Goal: Transaction & Acquisition: Purchase product/service

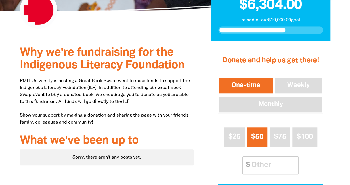
scroll to position [168, 0]
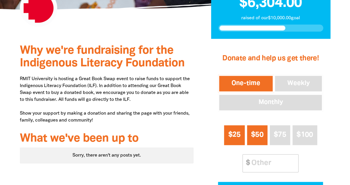
click at [232, 137] on span "$25" at bounding box center [234, 135] width 12 height 7
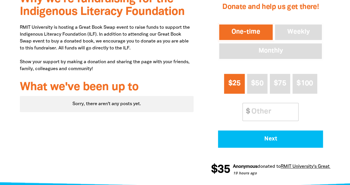
scroll to position [221, 0]
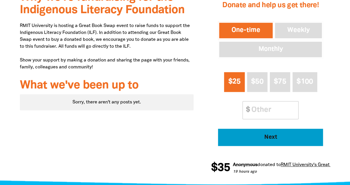
click at [255, 139] on span "Next" at bounding box center [270, 138] width 89 height 6
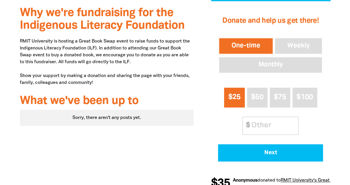
select select "AU"
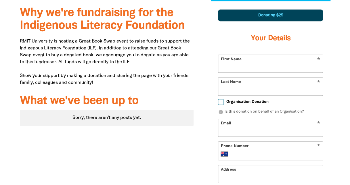
scroll to position [202, 0]
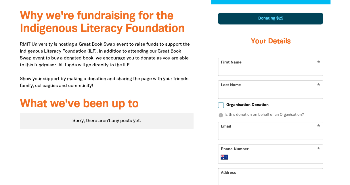
click at [233, 67] on input "First Name" at bounding box center [271, 67] width 105 height 18
type input "[PERSON_NAME]"
type input "[PERSON_NAME][EMAIL_ADDRESS][PERSON_NAME][DOMAIN_NAME]"
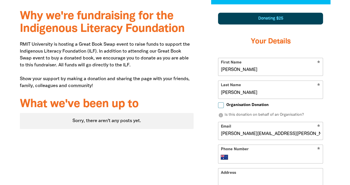
type input "+93 42 390 8397"
type input "3 Sherwood Road"
select select "AF"
click at [221, 106] on input "Organisation Donation" at bounding box center [221, 106] width 6 height 6
checkbox input "true"
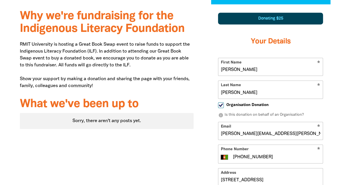
select select "AF"
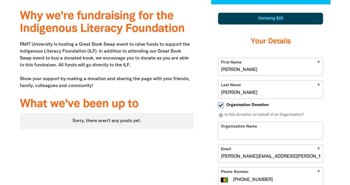
click at [225, 133] on input "Organisation Name" at bounding box center [271, 131] width 105 height 18
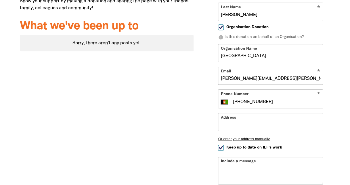
scroll to position [282, 0]
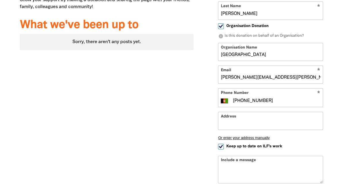
type input "RMIT University"
drag, startPoint x: 241, startPoint y: 99, endPoint x: 227, endPoint y: 102, distance: 14.4
click at [227, 102] on div "International [GEOGRAPHIC_DATA] [GEOGRAPHIC_DATA] [GEOGRAPHIC_DATA] [GEOGRAPHIC…" at bounding box center [271, 101] width 100 height 7
type input "042 390 8397"
click at [242, 122] on input "Address" at bounding box center [271, 121] width 105 height 18
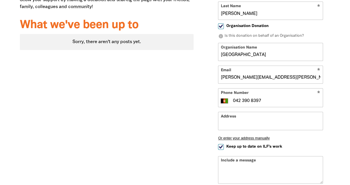
click at [311, 98] on input "042 390 8397" at bounding box center [277, 101] width 88 height 7
click at [234, 99] on input "042 390 8397" at bounding box center [277, 101] width 88 height 7
click at [226, 102] on select "International [GEOGRAPHIC_DATA] [GEOGRAPHIC_DATA] [GEOGRAPHIC_DATA] [GEOGRAPHIC…" at bounding box center [226, 101] width 10 height 7
select select "AU"
click at [221, 98] on select "International [GEOGRAPHIC_DATA] [GEOGRAPHIC_DATA] [GEOGRAPHIC_DATA] [GEOGRAPHIC…" at bounding box center [226, 101] width 10 height 7
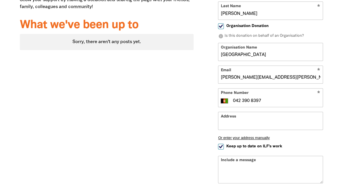
type input "0423 908 397"
click at [230, 122] on input "Address" at bounding box center [271, 121] width 105 height 18
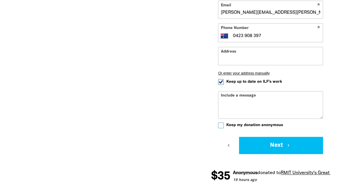
scroll to position [337, 0]
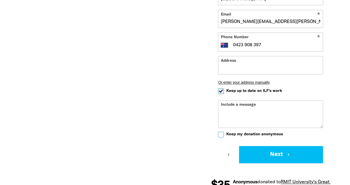
click at [231, 65] on input "Address" at bounding box center [271, 65] width 105 height 18
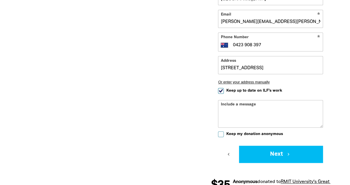
drag, startPoint x: 295, startPoint y: 65, endPoint x: 251, endPoint y: 66, distance: 43.8
click at [251, 66] on input "PO Box 2476, BOWRAL NSW 2576" at bounding box center [271, 65] width 105 height 18
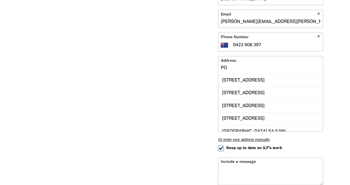
type input "P"
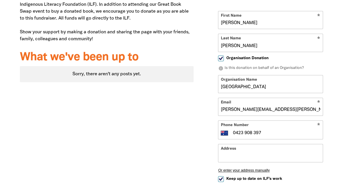
scroll to position [250, 0]
click at [222, 58] on input "Organisation Donation" at bounding box center [221, 58] width 6 height 6
checkbox input "false"
select select "AU"
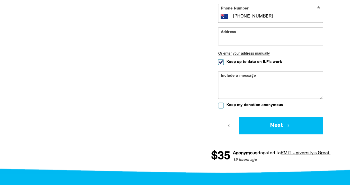
scroll to position [343, 0]
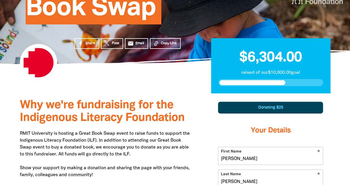
scroll to position [113, 0]
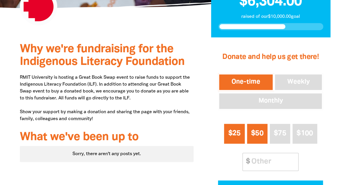
click at [235, 130] on span "$25" at bounding box center [234, 133] width 12 height 7
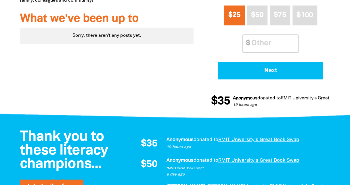
scroll to position [289, 0]
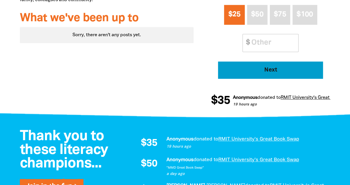
click at [247, 69] on span "Next" at bounding box center [270, 70] width 89 height 6
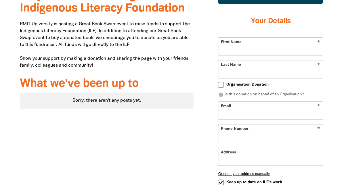
select select "AU"
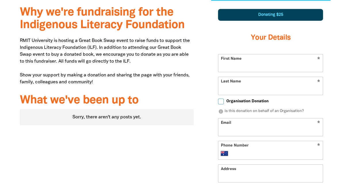
scroll to position [202, 0]
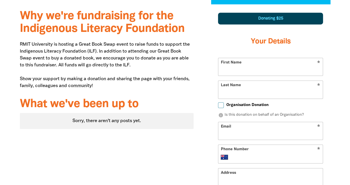
click at [247, 69] on input "First Name" at bounding box center [271, 67] width 105 height 18
type input "[PERSON_NAME]"
type input "[PERSON_NAME][EMAIL_ADDRESS][PERSON_NAME][DOMAIN_NAME]"
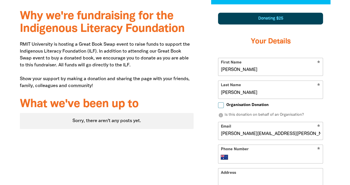
type input "0423 908 397"
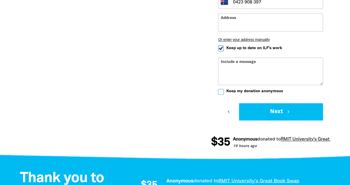
scroll to position [382, 0]
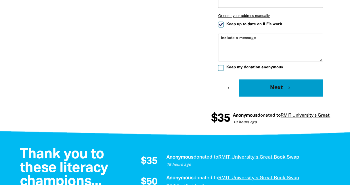
click at [264, 85] on button "Next chevron_right" at bounding box center [281, 87] width 84 height 17
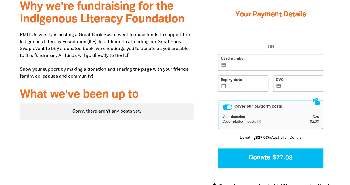
scroll to position [204, 0]
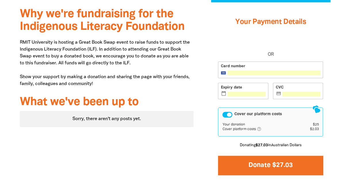
click at [256, 164] on button "Donate $27.03" at bounding box center [270, 165] width 105 height 19
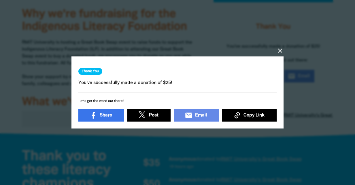
click at [280, 48] on icon "close" at bounding box center [279, 51] width 7 height 7
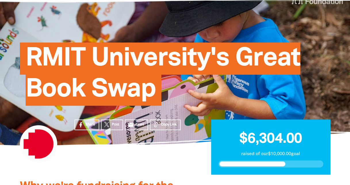
scroll to position [0, 0]
